Goal: Check status: Check status

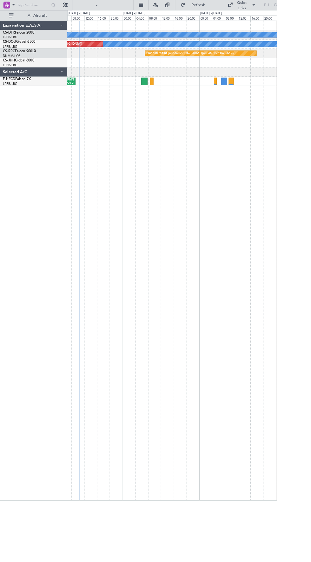
click at [167, 93] on div "SBBR 23:18 Z LFMN 09:21 Z" at bounding box center [192, 91] width 235 height 10
click at [168, 94] on div "SBBR 23:18 Z LFMN 09:21 Z" at bounding box center [192, 91] width 235 height 10
click at [170, 93] on div at bounding box center [170, 91] width 4 height 9
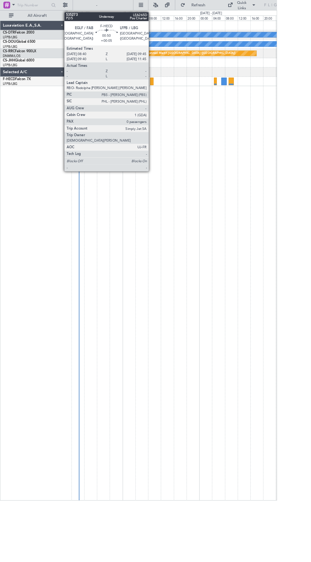
click at [166, 104] on div "No Crew No Crew Planned Maint [GEOGRAPHIC_DATA] ([GEOGRAPHIC_DATA]) Planned Mai…" at bounding box center [192, 292] width 235 height 539
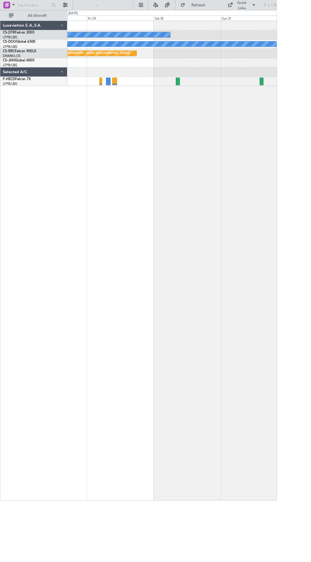
click at [200, 105] on div "No Crew No Crew Planned Maint Paris (Le Bourget) Planned Maint Paris (Le Bourge…" at bounding box center [192, 292] width 235 height 539
click at [206, 100] on div "No Crew No Crew Planned Maint Paris (Le Bourget) Planned Maint Paris (Le Bourge…" at bounding box center [192, 292] width 235 height 539
click at [211, 110] on div "No Crew No Crew Planned Maint Paris (Le Bourget) Planned Maint Paris (Le Bourge…" at bounding box center [192, 292] width 235 height 539
click at [208, 112] on div "No Crew No Crew Planned Maint Paris (Le Bourget) Planned Maint Paris (Le Bourge…" at bounding box center [192, 292] width 235 height 539
click at [212, 107] on div "No Crew No Crew Planned Maint Paris (Le Bourget) Planned Maint Paris (Le Bourge…" at bounding box center [192, 292] width 235 height 539
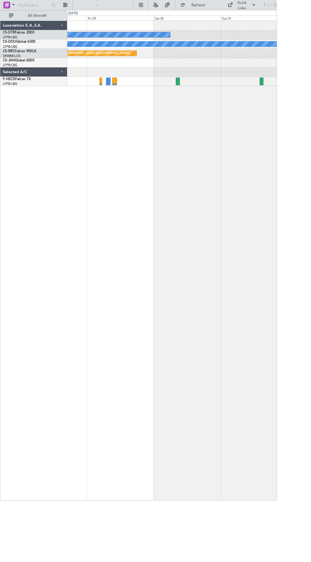
click at [207, 103] on div "No Crew No Crew Planned Maint Paris (Le Bourget) Planned Maint Paris (Le Bourge…" at bounding box center [192, 292] width 235 height 539
click at [219, 103] on div "No Crew No Crew Planned Maint Paris (Le Bourget) Planned Maint Paris (Le Bourge…" at bounding box center [192, 292] width 235 height 539
click at [218, 101] on div "No Crew No Crew Planned Maint Paris (Le Bourget) Planned Maint Paris (Le Bourge…" at bounding box center [192, 292] width 235 height 539
click at [227, 106] on div "No Crew No Crew Planned Maint Paris (Le Bourget) Planned Maint Paris (Le Bourge…" at bounding box center [192, 292] width 235 height 539
click at [227, 111] on div "No Crew No Crew Planned Maint Paris (Le Bourget) Planned Maint Paris (Le Bourge…" at bounding box center [192, 292] width 235 height 539
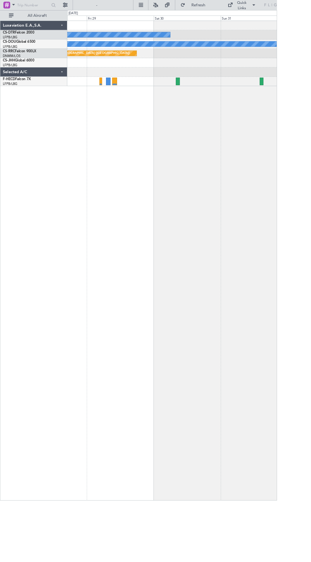
click at [217, 113] on div "No Crew No Crew Planned Maint Paris (Le Bourget) Planned Maint Paris (Le Bourge…" at bounding box center [192, 292] width 235 height 539
click at [205, 104] on div "No Crew No Crew Planned Maint Paris (Le Bourget) Planned Maint Paris (Le Bourge…" at bounding box center [192, 292] width 235 height 539
click at [224, 104] on div "No Crew No Crew Planned Maint Paris (Le Bourget) Planned Maint Paris (Le Bourge…" at bounding box center [192, 292] width 235 height 539
click at [218, 107] on div "No Crew No Crew Planned Maint Paris (Le Bourget) Planned Maint Paris (Le Bourge…" at bounding box center [192, 292] width 235 height 539
click at [216, 107] on div "No Crew No Crew Planned Maint Paris (Le Bourget) Planned Maint Paris (Le Bourge…" at bounding box center [192, 292] width 235 height 539
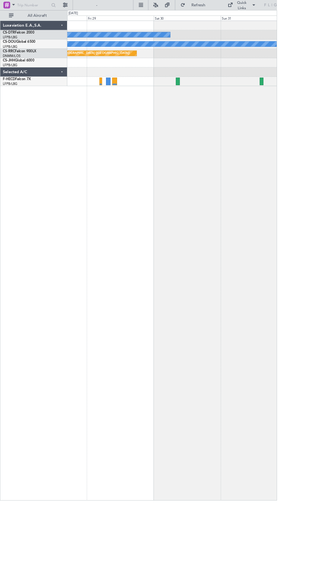
click at [206, 106] on div "No Crew No Crew Planned Maint Paris (Le Bourget) Planned Maint Paris (Le Bourge…" at bounding box center [192, 292] width 235 height 539
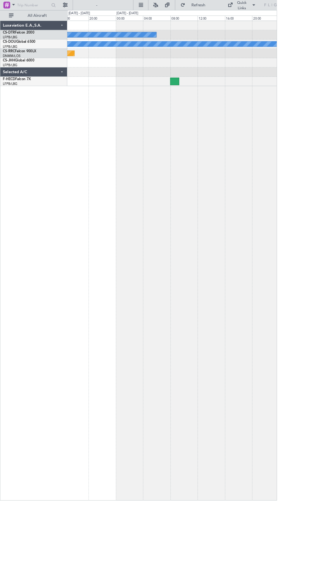
click at [204, 106] on div "No Crew No Crew Planned Maint Paris (Le Bourget)" at bounding box center [192, 292] width 235 height 539
click at [214, 105] on div "No Crew No Crew Planned Maint Paris (Le Bourget)" at bounding box center [192, 292] width 235 height 539
click at [208, 98] on div "No Crew No Crew Planned Maint Paris (Le Bourget)" at bounding box center [192, 292] width 235 height 539
click at [206, 99] on div "No Crew No Crew Planned Maint Paris (Le Bourget)" at bounding box center [192, 292] width 235 height 539
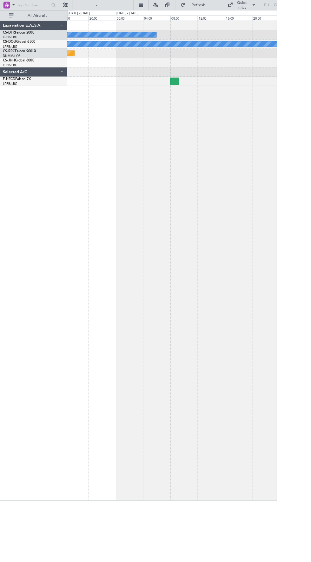
click at [199, 105] on div "No Crew No Crew Planned Maint Paris (Le Bourget)" at bounding box center [192, 292] width 235 height 539
click at [207, 106] on div "No Crew No Crew Planned Maint Paris (Le Bourget)" at bounding box center [192, 292] width 235 height 539
click at [209, 102] on div "No Crew No Crew Planned Maint Paris (Le Bourget)" at bounding box center [192, 292] width 235 height 539
click at [201, 100] on div "No Crew No Crew Planned Maint Paris (Le Bourget)" at bounding box center [192, 292] width 235 height 539
click at [213, 105] on div "No Crew No Crew Planned Maint Paris (Le Bourget)" at bounding box center [192, 292] width 235 height 539
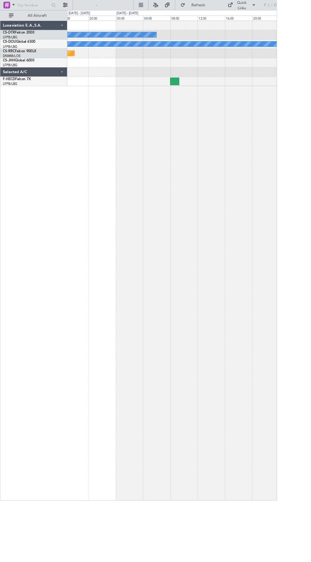
click at [231, 107] on div "No Crew No Crew Planned Maint Paris (Le Bourget)" at bounding box center [192, 292] width 235 height 539
click at [208, 102] on div "No Crew No Crew Planned Maint Paris (Le Bourget)" at bounding box center [192, 292] width 235 height 539
click at [201, 95] on div at bounding box center [192, 91] width 235 height 10
click at [218, 90] on div at bounding box center [192, 91] width 235 height 10
click at [210, 98] on div "No Crew No Crew Planned Maint Paris (Le Bourget)" at bounding box center [192, 292] width 235 height 539
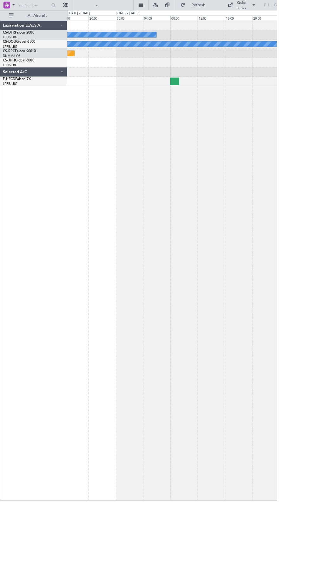
click at [192, 101] on div "No Crew No Crew Planned Maint Paris (Le Bourget)" at bounding box center [192, 292] width 235 height 539
click at [193, 99] on div "No Crew No Crew Planned Maint Paris (Le Bourget)" at bounding box center [192, 292] width 235 height 539
click at [212, 94] on div at bounding box center [192, 91] width 235 height 10
click at [208, 87] on div at bounding box center [192, 91] width 235 height 10
click at [200, 80] on div at bounding box center [192, 81] width 235 height 10
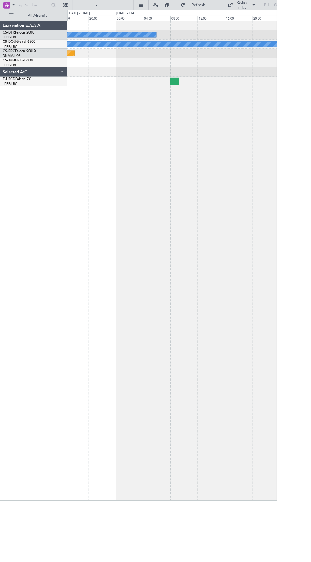
click at [185, 86] on div at bounding box center [192, 81] width 235 height 10
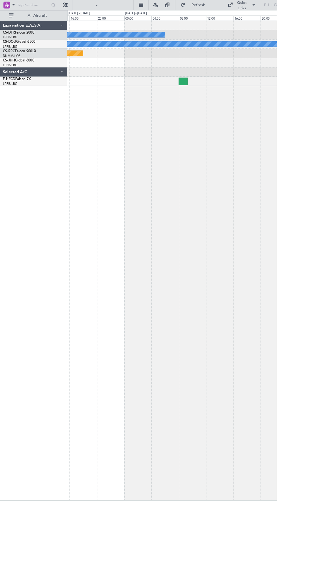
click at [168, 88] on div at bounding box center [192, 91] width 235 height 10
click at [197, 102] on div "No Crew No Crew Planned Maint Paris (Le Bourget)" at bounding box center [192, 292] width 235 height 539
click at [185, 98] on div "No Crew No Crew Planned Maint Paris (Le Bourget)" at bounding box center [192, 292] width 235 height 539
click at [216, 97] on div "No Crew No Crew Planned Maint Paris (Le Bourget)" at bounding box center [192, 292] width 235 height 539
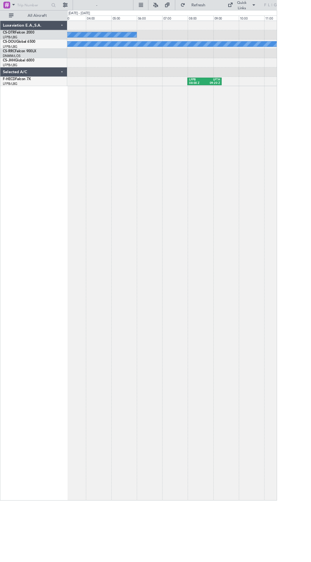
click at [241, 102] on div "No Crew No Crew LFPB 08:00 Z LFTH 09:20 Z" at bounding box center [192, 292] width 235 height 539
click at [252, 96] on div "LFPB 08:00 Z LFTH 09:20 Z" at bounding box center [192, 91] width 235 height 10
click at [251, 88] on div "LFPB 08:00 Z LFTH 09:20 Z" at bounding box center [192, 91] width 235 height 10
click at [249, 85] on div at bounding box center [192, 81] width 235 height 10
click at [251, 76] on div at bounding box center [192, 81] width 235 height 10
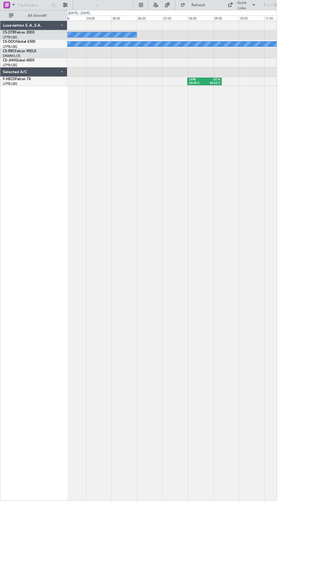
click at [261, 66] on div at bounding box center [192, 70] width 235 height 10
click at [238, 101] on div "No Crew No Crew LFPB 08:00 Z LFTH 09:20 Z" at bounding box center [192, 292] width 235 height 539
click at [241, 106] on div "No Crew No Crew LFPB 08:00 Z LFTH 09:20 Z" at bounding box center [192, 292] width 235 height 539
click at [247, 95] on div "LFTH 09:20 Z" at bounding box center [239, 92] width 19 height 8
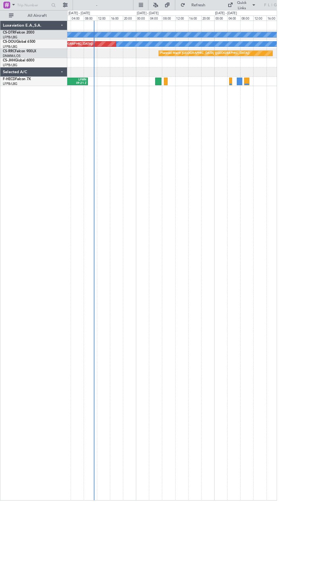
click at [182, 97] on div "No Crew No Crew Planned Maint [GEOGRAPHIC_DATA] ([GEOGRAPHIC_DATA]) Planned Mai…" at bounding box center [192, 292] width 235 height 539
click at [182, 98] on div "No Crew No Crew Planned Maint [GEOGRAPHIC_DATA] ([GEOGRAPHIC_DATA]) Planned Mai…" at bounding box center [192, 292] width 235 height 539
click at [185, 97] on div "No Crew No Crew Planned Maint Paris (Le Bourget) Planned Maint Paris (Le Bourge…" at bounding box center [192, 292] width 235 height 539
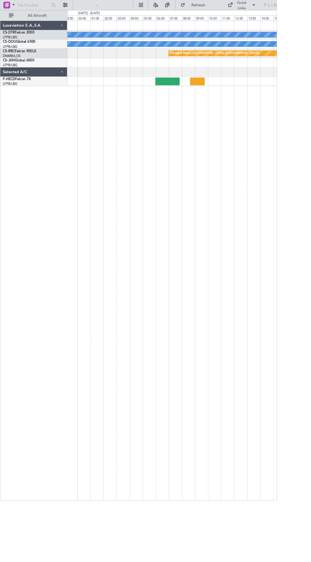
click at [192, 96] on div at bounding box center [192, 91] width 235 height 10
click at [188, 104] on div "No Crew No Crew Planned Maint Paris (Le Bourget)" at bounding box center [192, 292] width 235 height 539
click at [199, 97] on div "No Crew No Crew Planned Maint Paris (Le Bourget)" at bounding box center [192, 292] width 235 height 539
click at [200, 102] on div "No Crew No Crew Planned Maint Paris (Le Bourget)" at bounding box center [192, 292] width 235 height 539
click at [197, 101] on div "No Crew No Crew Planned Maint Paris (Le Bourget)" at bounding box center [192, 292] width 235 height 539
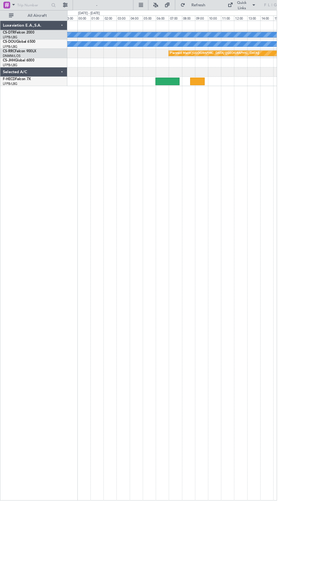
click at [199, 99] on div "No Crew No Crew Planned Maint Paris (Le Bourget)" at bounding box center [192, 292] width 235 height 539
click at [202, 97] on div "No Crew No Crew Planned Maint Paris (Le Bourget)" at bounding box center [192, 292] width 235 height 539
click at [209, 93] on div at bounding box center [192, 91] width 235 height 10
click at [207, 81] on div at bounding box center [192, 81] width 235 height 10
click at [203, 101] on div "No Crew No Crew Planned Maint Paris (Le Bourget)" at bounding box center [192, 292] width 235 height 539
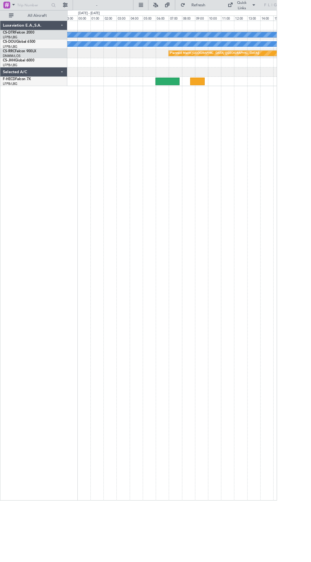
click at [206, 103] on div "No Crew No Crew Planned Maint Paris (Le Bourget)" at bounding box center [192, 292] width 235 height 539
click at [211, 93] on div at bounding box center [192, 91] width 235 height 10
click at [203, 85] on div at bounding box center [192, 81] width 235 height 10
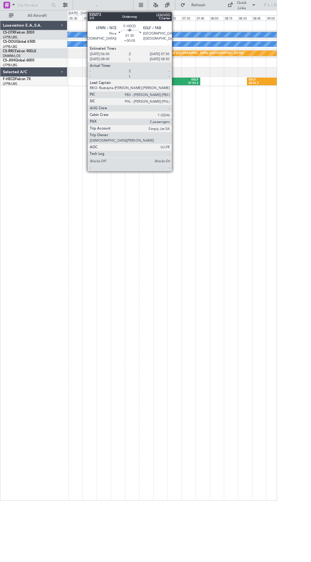
click at [192, 103] on div "No Crew No Crew Planned Maint Paris (Le Bourget) LFMN 06:00 Z EGLF 07:50 Z EGLF…" at bounding box center [192, 292] width 235 height 539
